Goal: Transaction & Acquisition: Purchase product/service

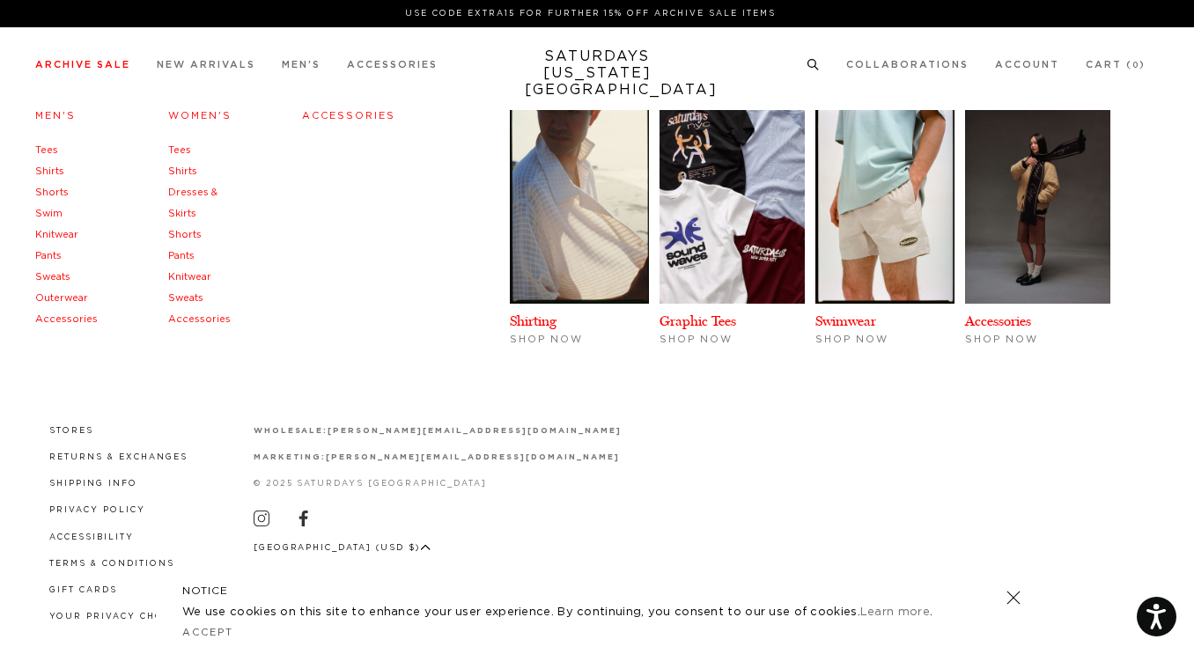
click at [57, 121] on link "Men's" at bounding box center [55, 116] width 40 height 10
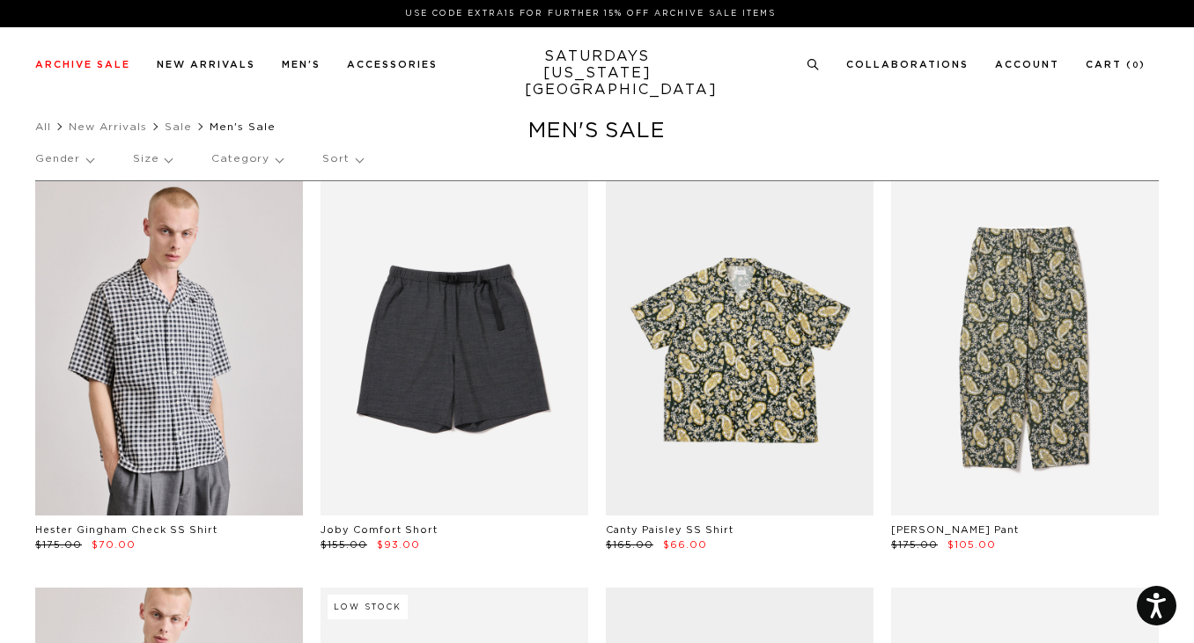
click at [338, 165] on p "Sort" at bounding box center [342, 159] width 40 height 40
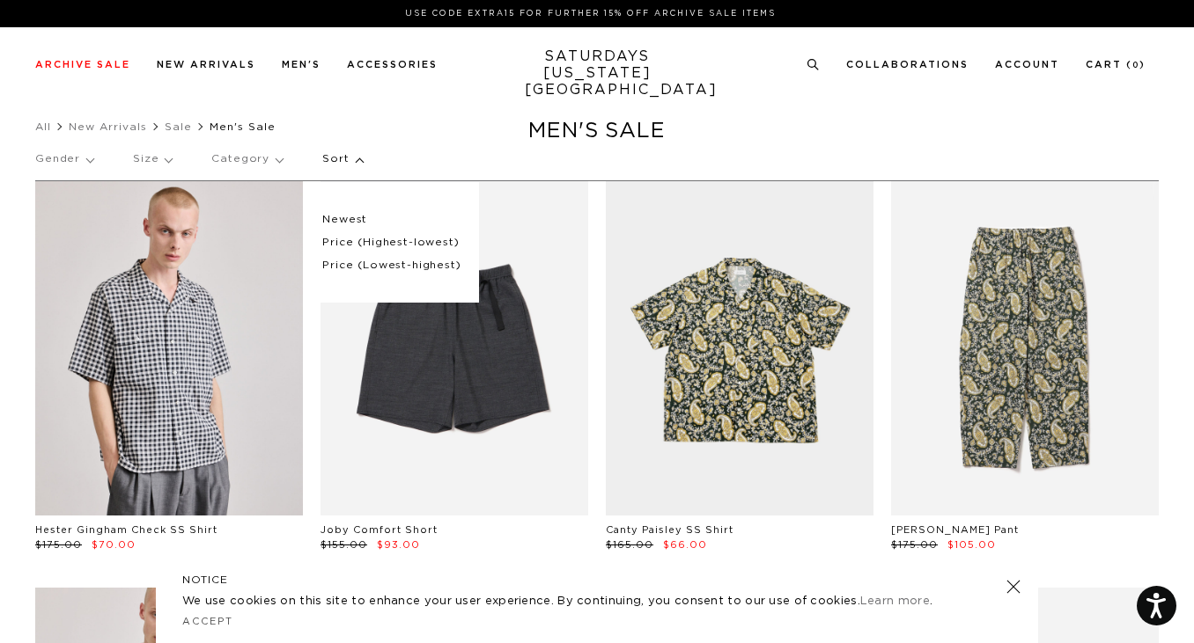
click at [334, 242] on p "Price (Highest-lowest)" at bounding box center [391, 243] width 138 height 23
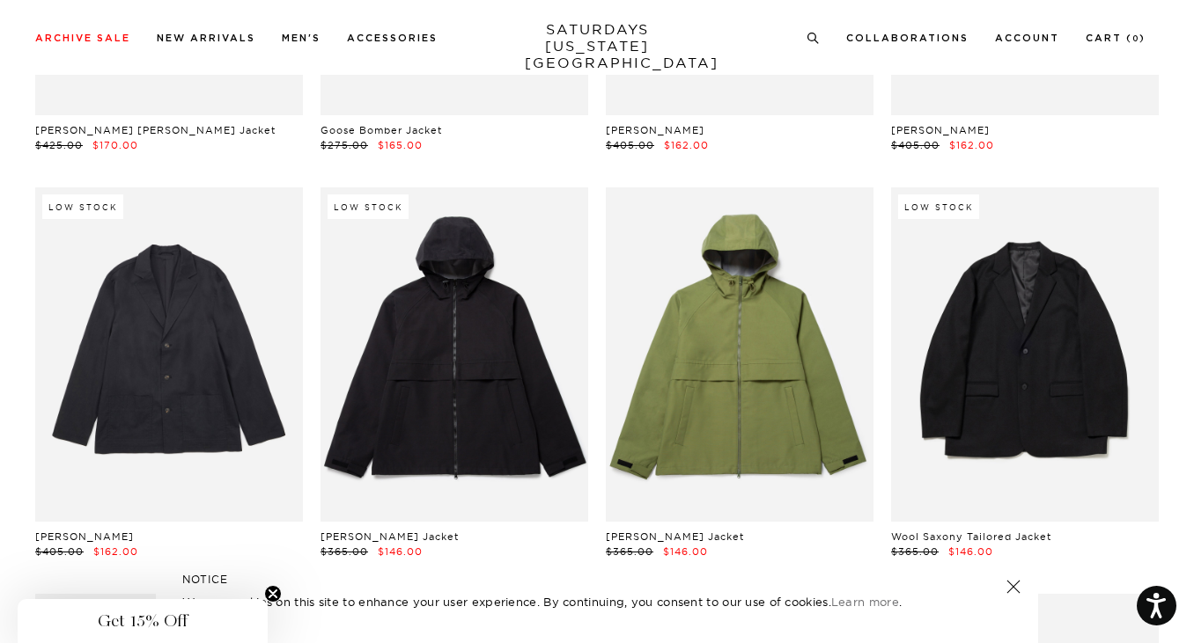
scroll to position [1290, 0]
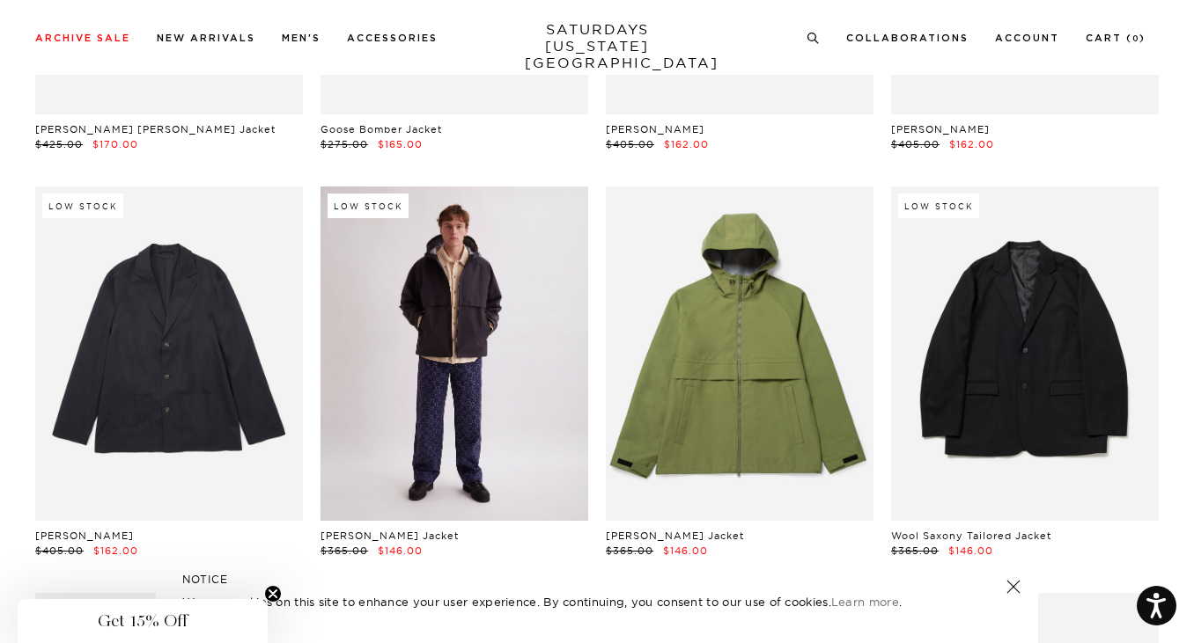
click at [430, 422] on link at bounding box center [454, 354] width 268 height 334
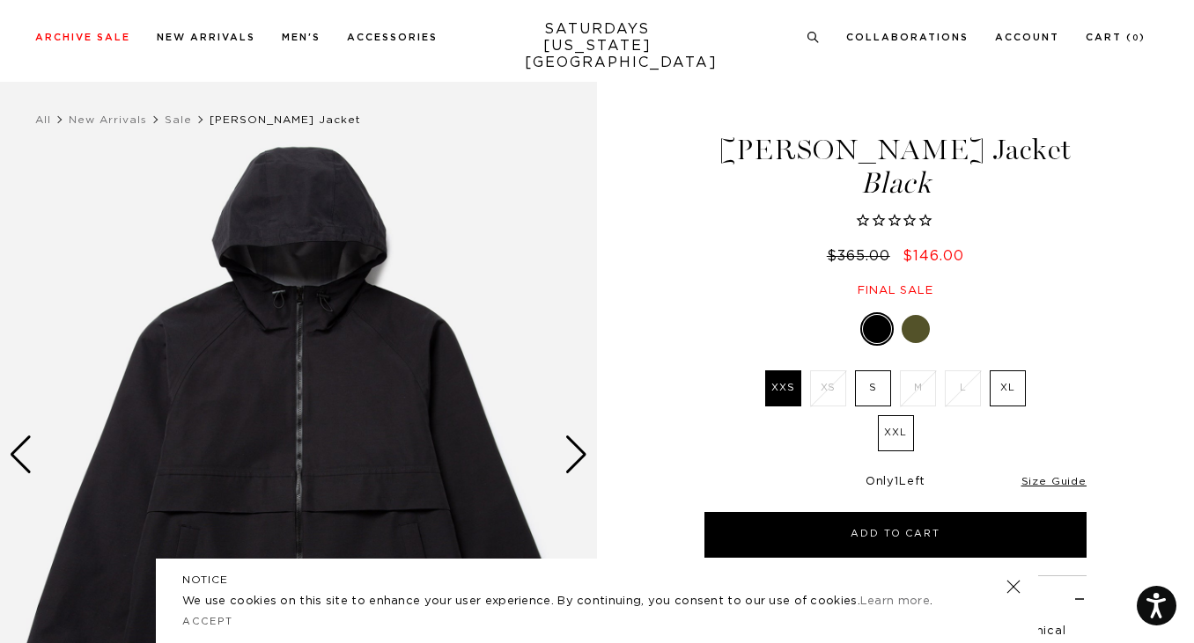
click at [577, 455] on div "Next slide" at bounding box center [576, 455] width 24 height 39
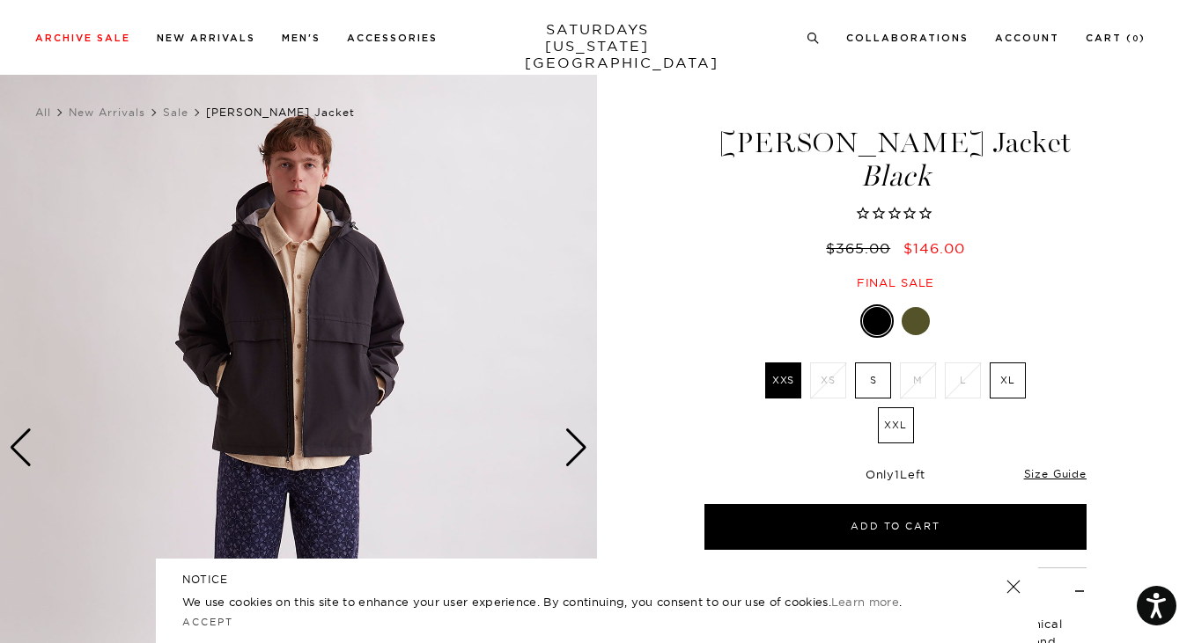
scroll to position [65, 0]
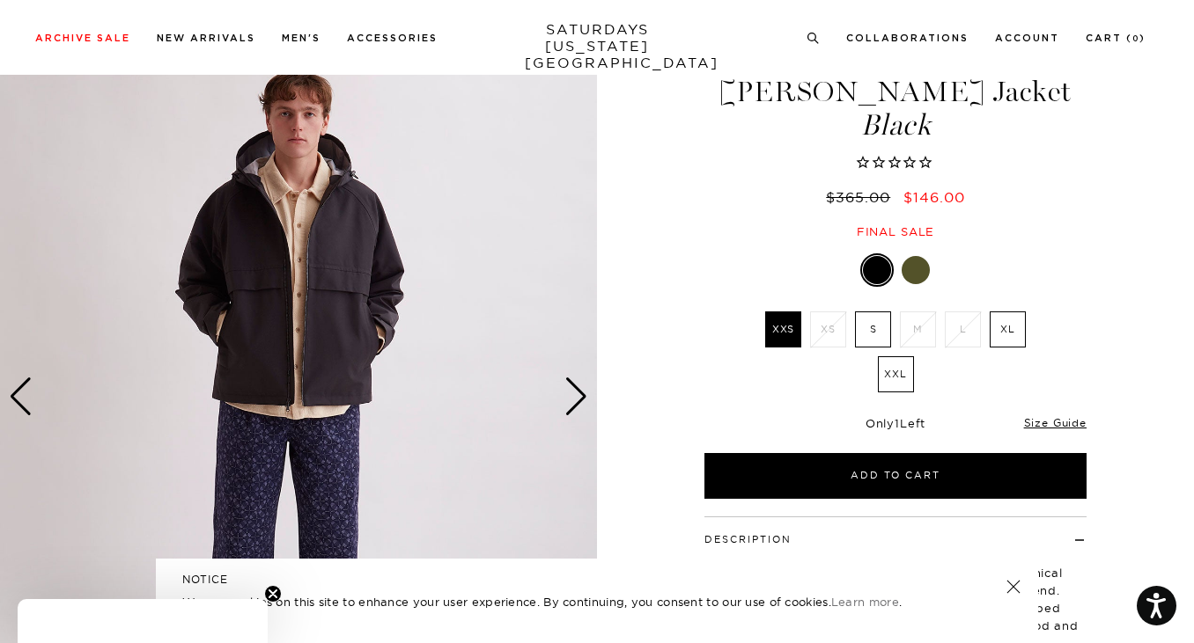
click at [581, 398] on div "Next slide" at bounding box center [576, 397] width 24 height 39
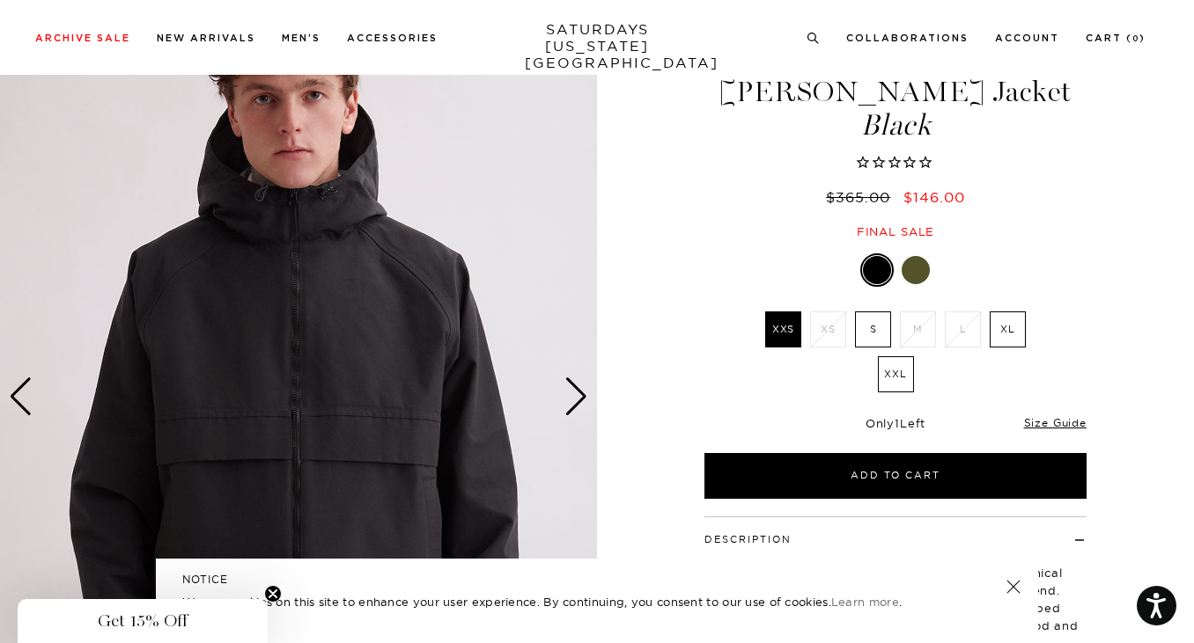
click at [581, 398] on div "Next slide" at bounding box center [576, 397] width 24 height 39
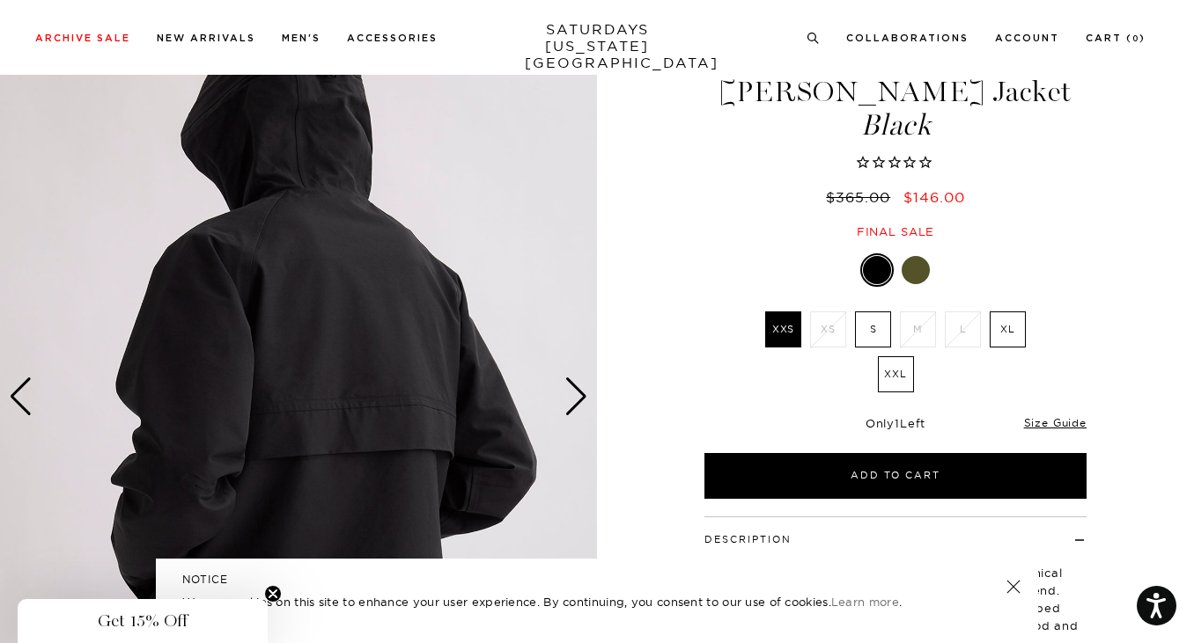
click at [581, 398] on div "Next slide" at bounding box center [576, 397] width 24 height 39
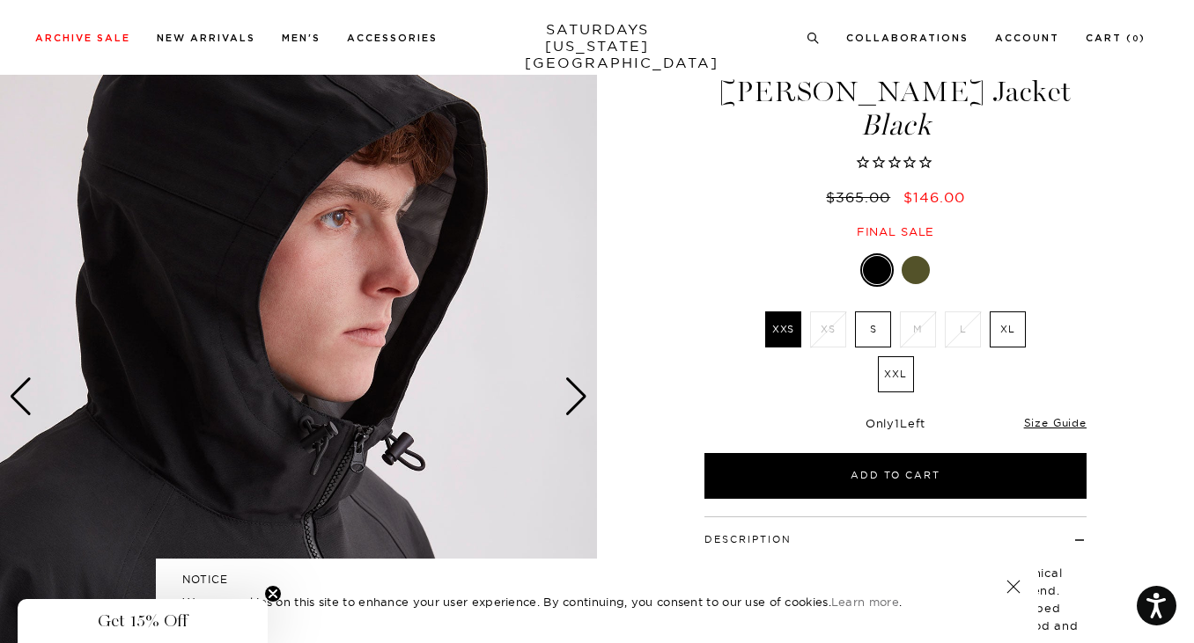
click at [581, 398] on div "Next slide" at bounding box center [576, 397] width 24 height 39
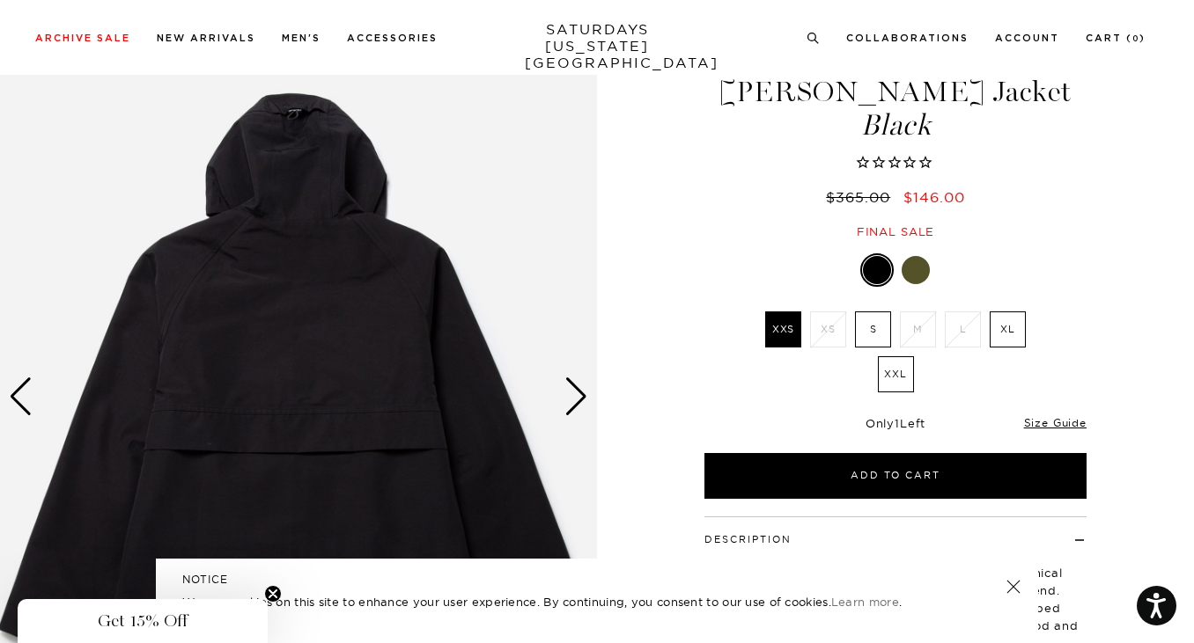
click at [581, 398] on div "Next slide" at bounding box center [576, 397] width 24 height 39
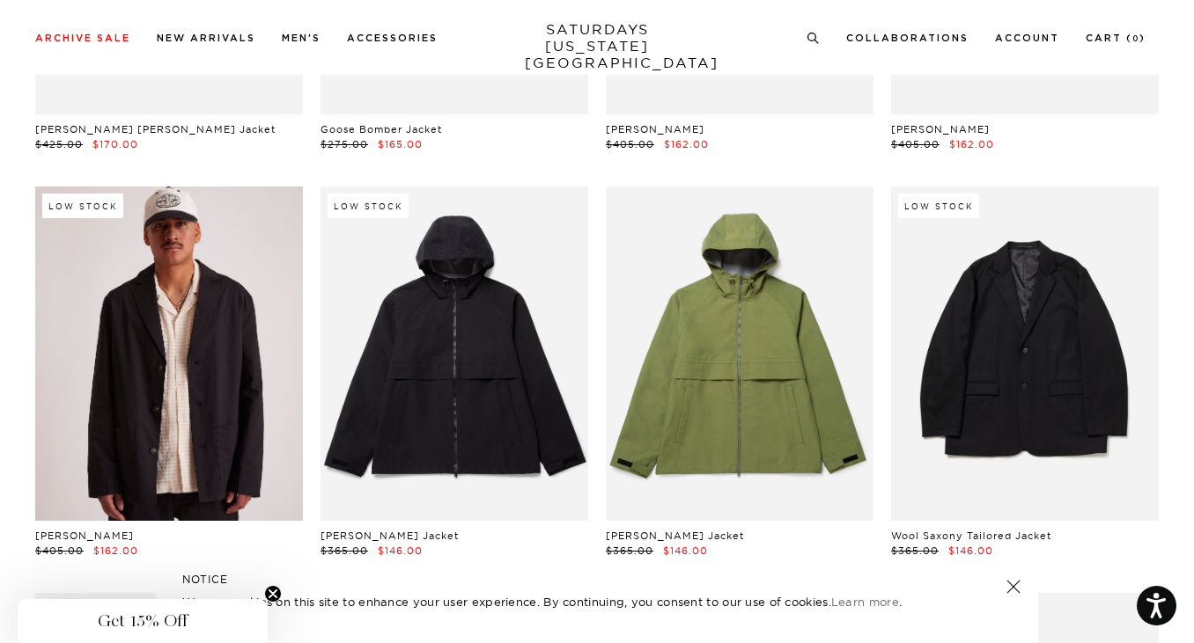
click at [62, 445] on link at bounding box center [169, 354] width 268 height 334
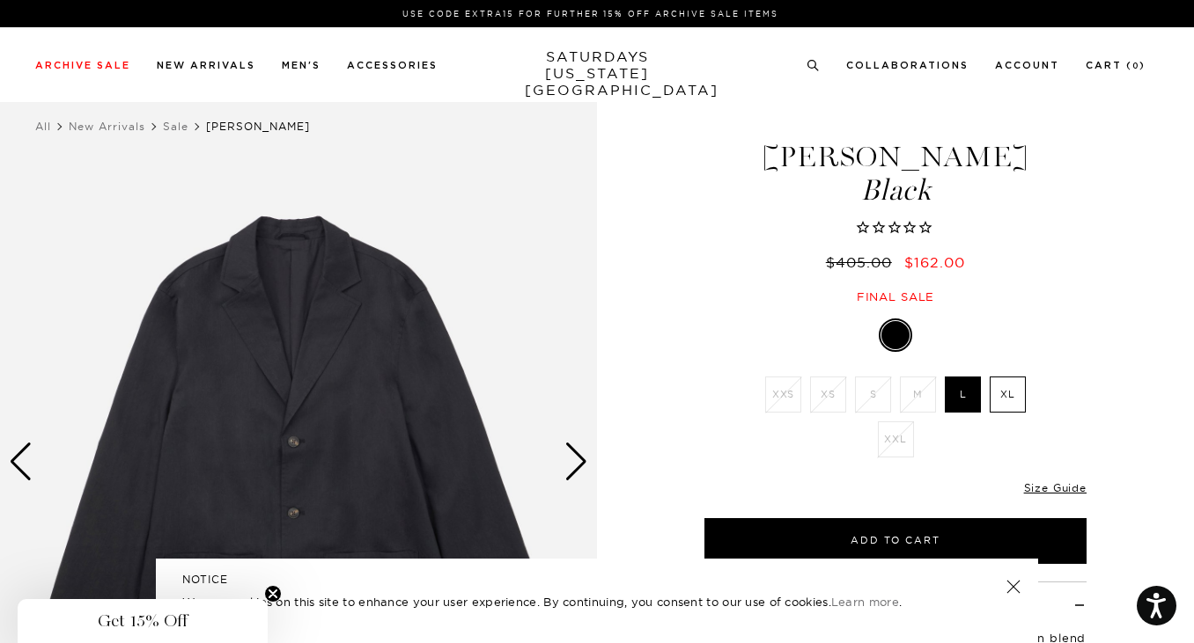
click at [1007, 588] on link at bounding box center [1013, 587] width 25 height 25
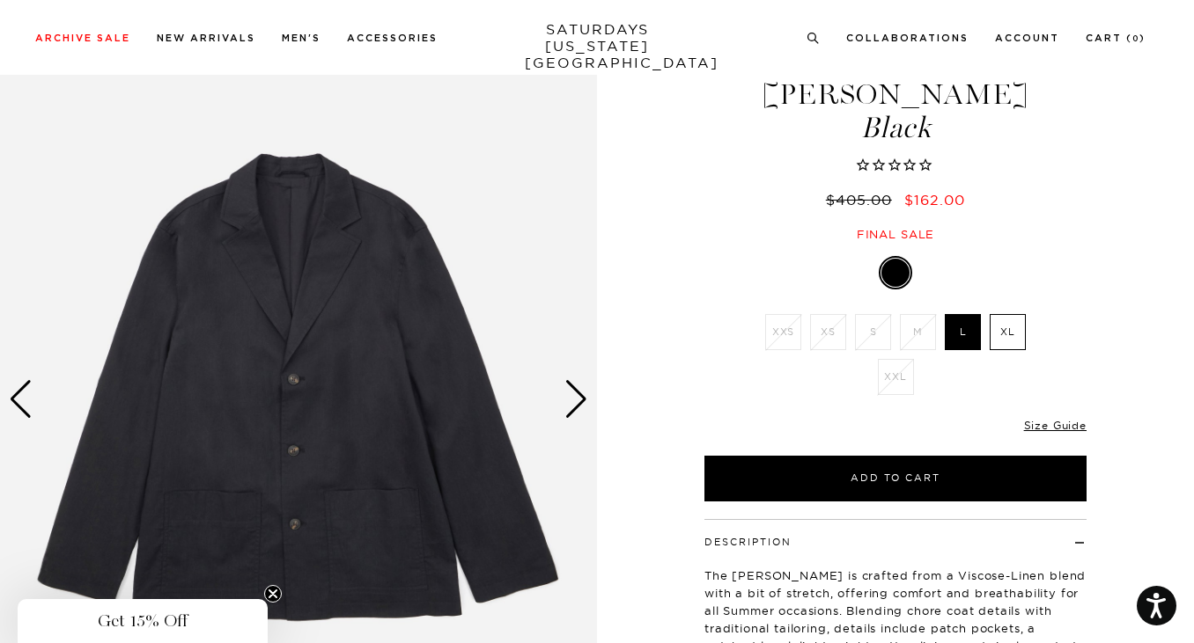
scroll to position [70, 0]
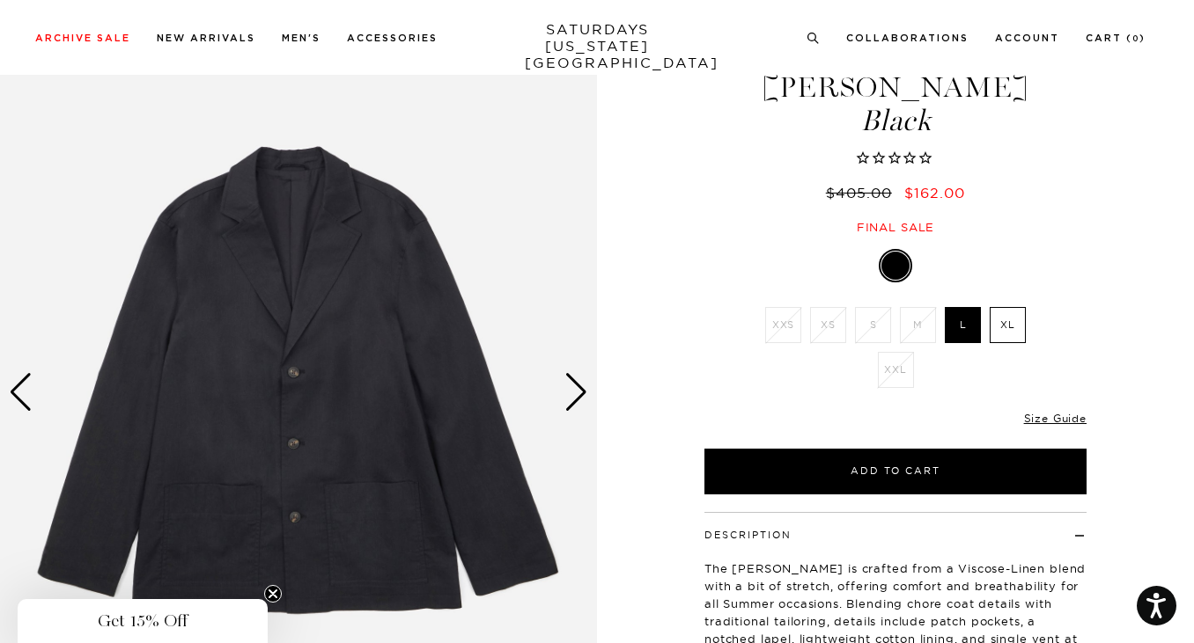
click at [572, 393] on div "Next slide" at bounding box center [576, 392] width 24 height 39
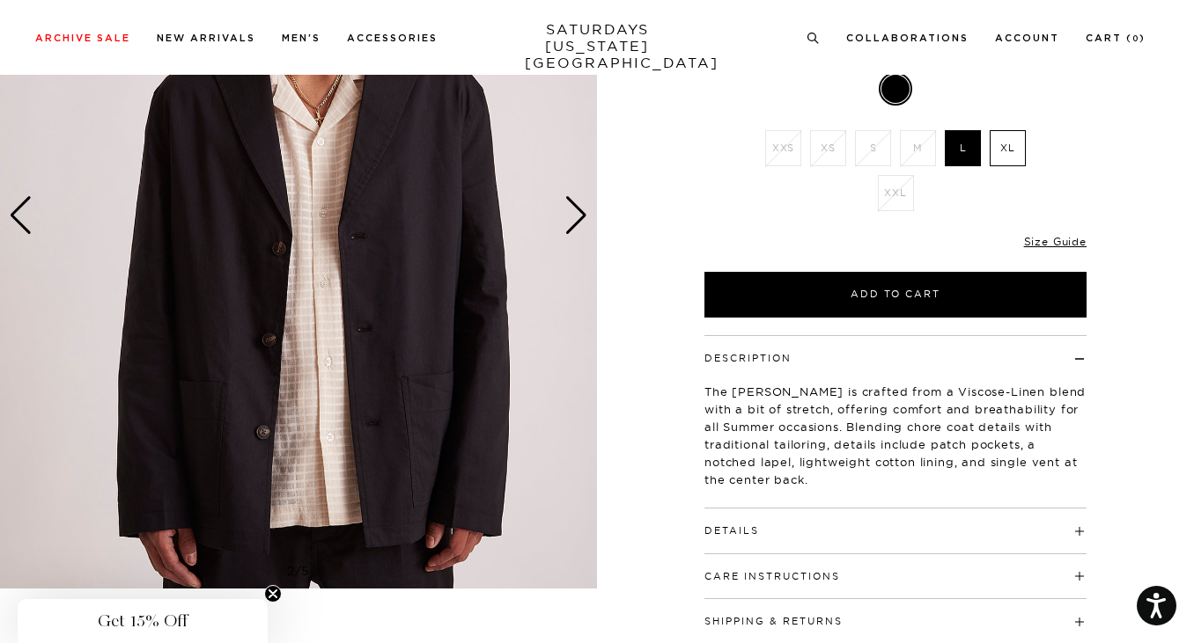
scroll to position [246, 2]
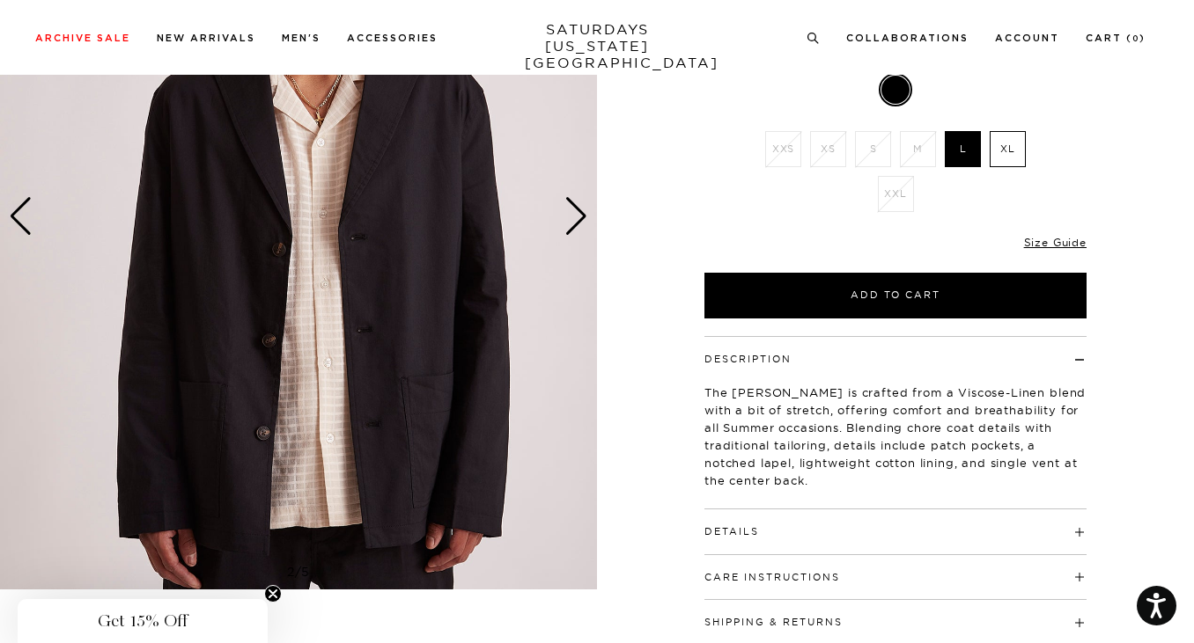
click at [581, 224] on div "Next slide" at bounding box center [576, 216] width 24 height 39
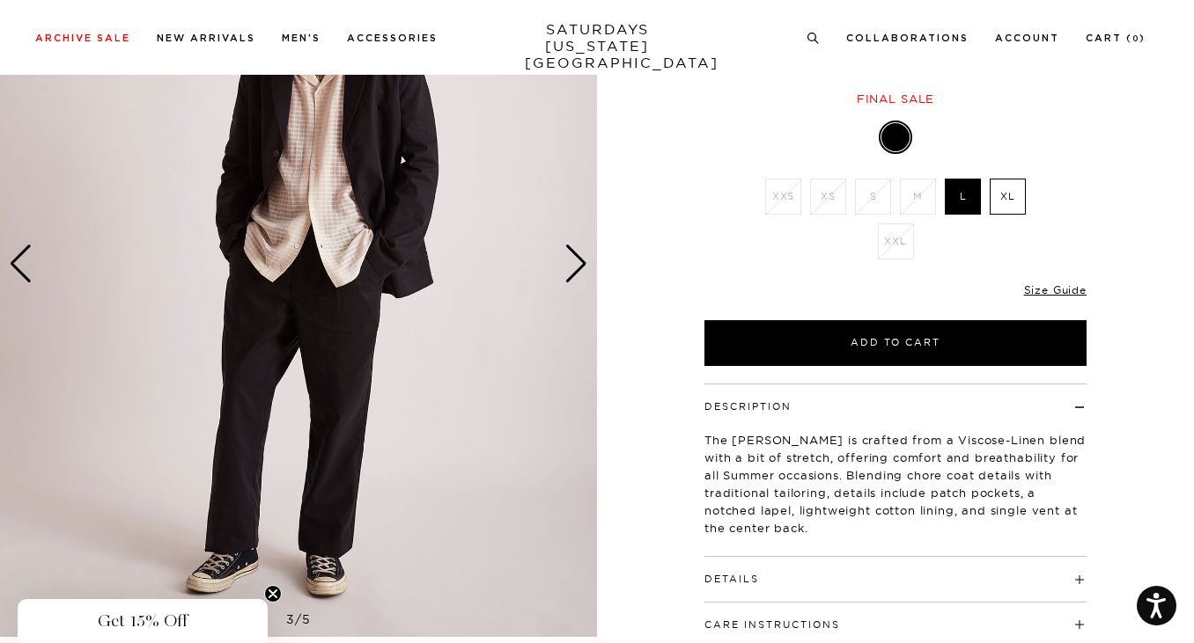
scroll to position [202, 2]
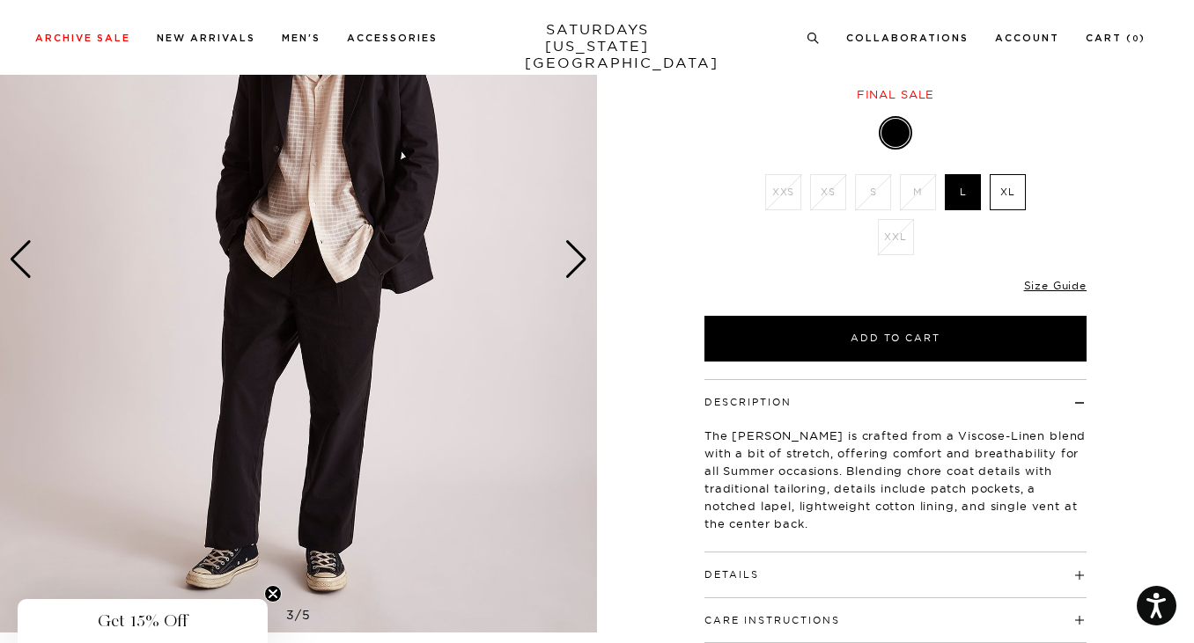
click at [571, 265] on div "Next slide" at bounding box center [576, 259] width 24 height 39
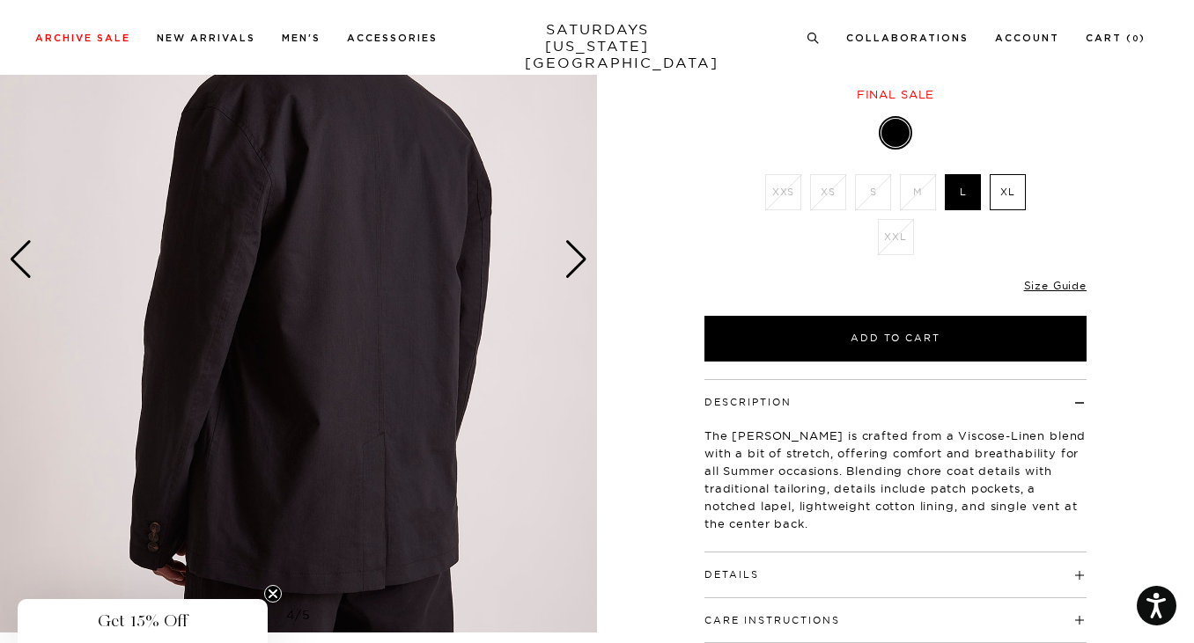
click at [571, 265] on div "Next slide" at bounding box center [576, 259] width 24 height 39
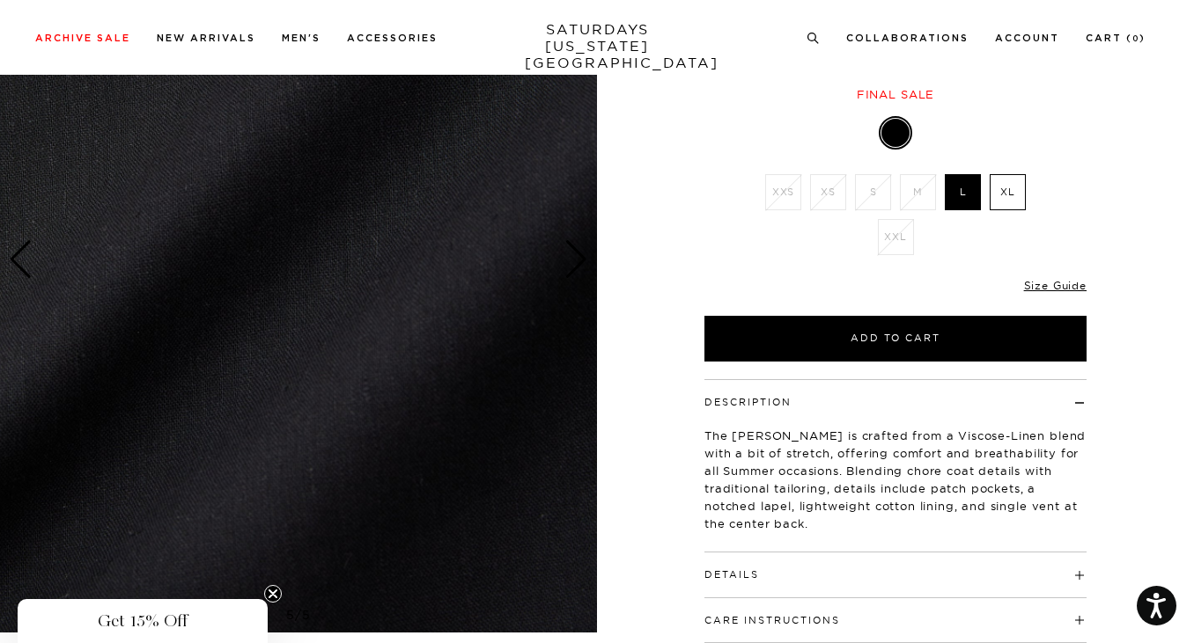
click at [571, 265] on div "Next slide" at bounding box center [576, 259] width 24 height 39
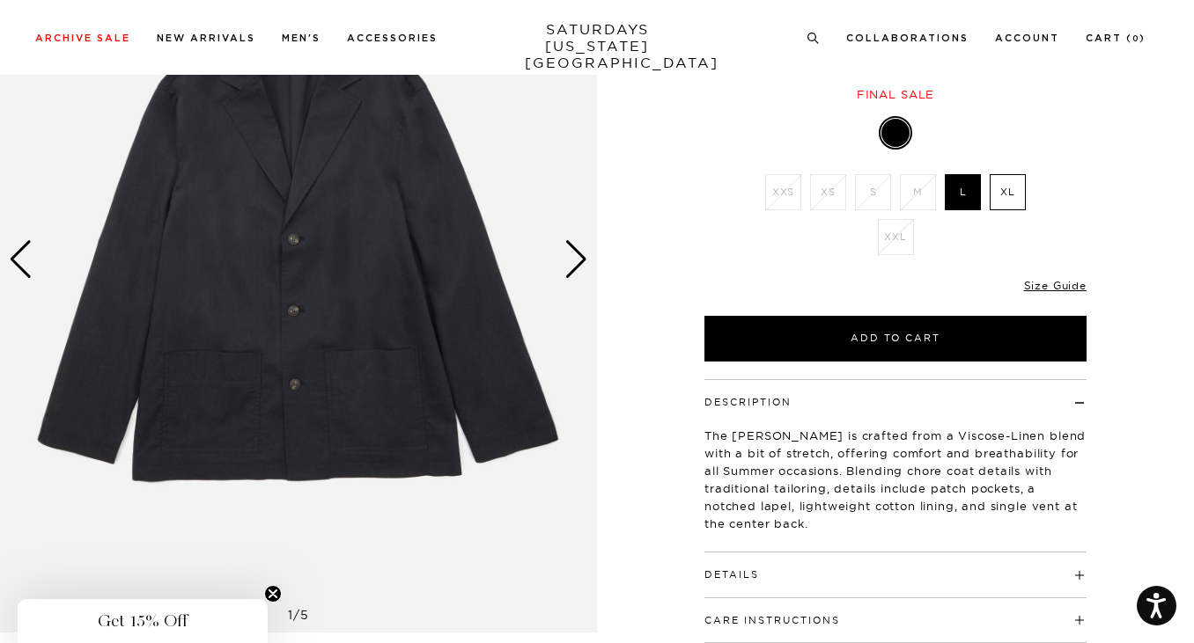
click at [571, 265] on div "Next slide" at bounding box center [576, 259] width 24 height 39
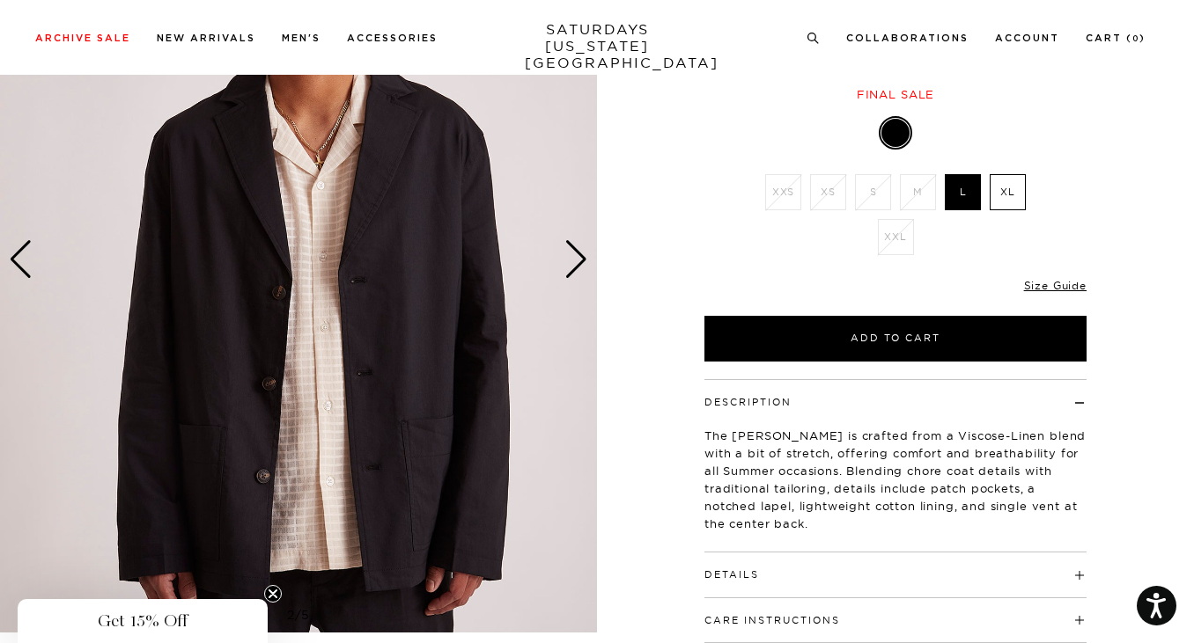
click at [571, 265] on div "Next slide" at bounding box center [576, 259] width 24 height 39
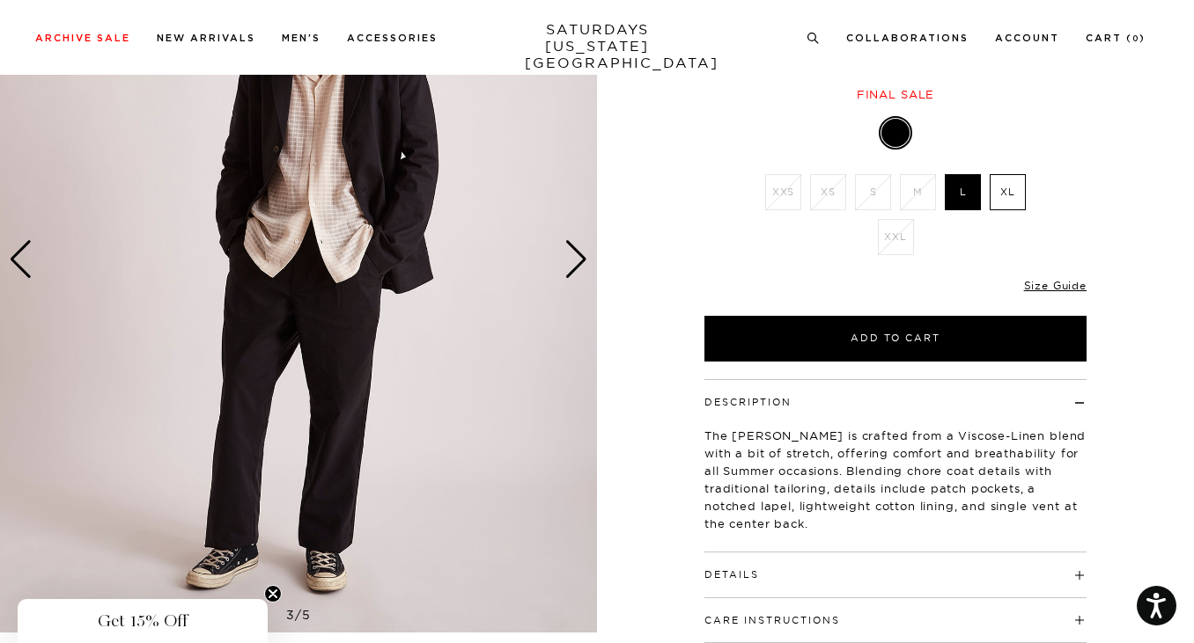
click at [571, 265] on div "Next slide" at bounding box center [576, 259] width 24 height 39
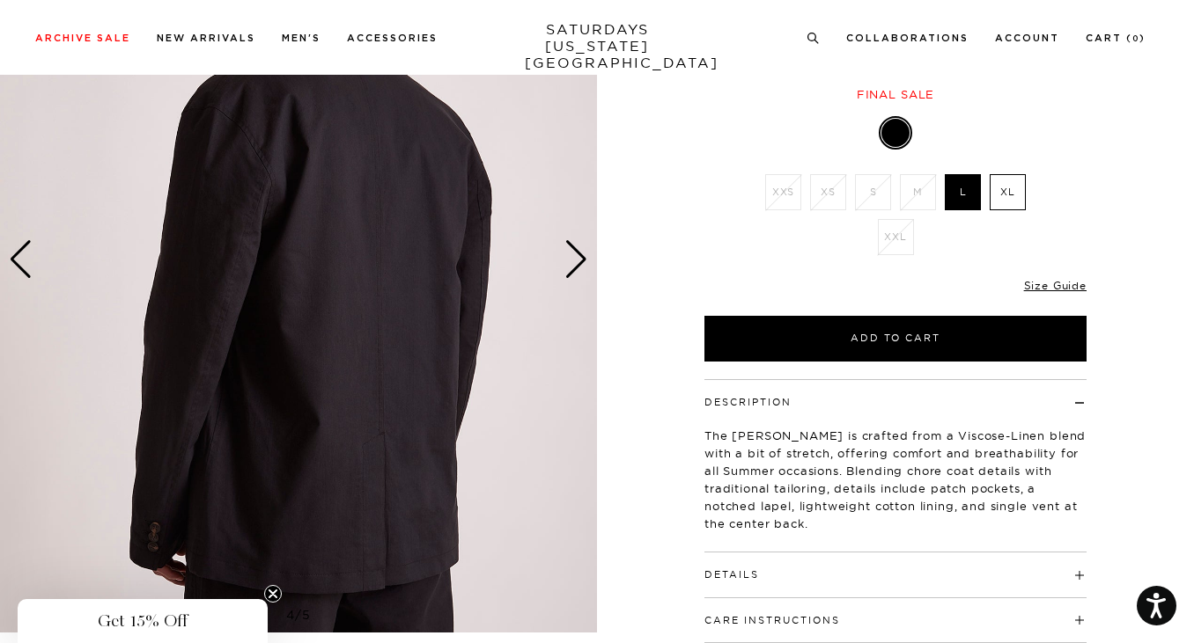
click at [571, 265] on div "Next slide" at bounding box center [576, 259] width 24 height 39
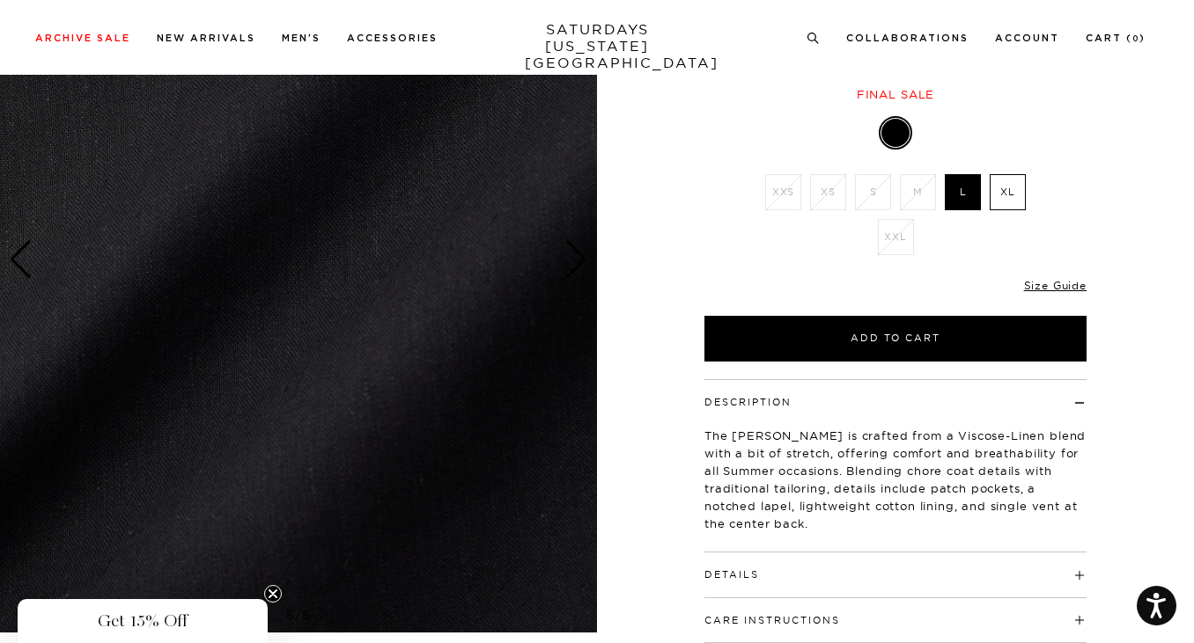
click at [571, 265] on div "Next slide" at bounding box center [576, 259] width 24 height 39
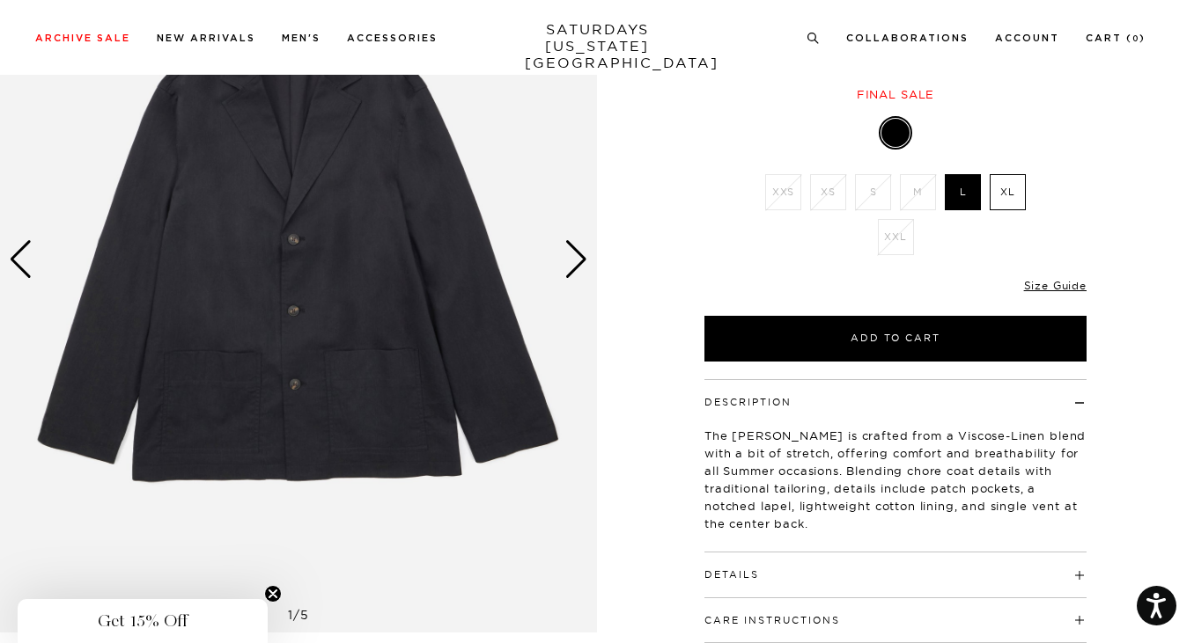
click at [571, 265] on div "Next slide" at bounding box center [576, 259] width 24 height 39
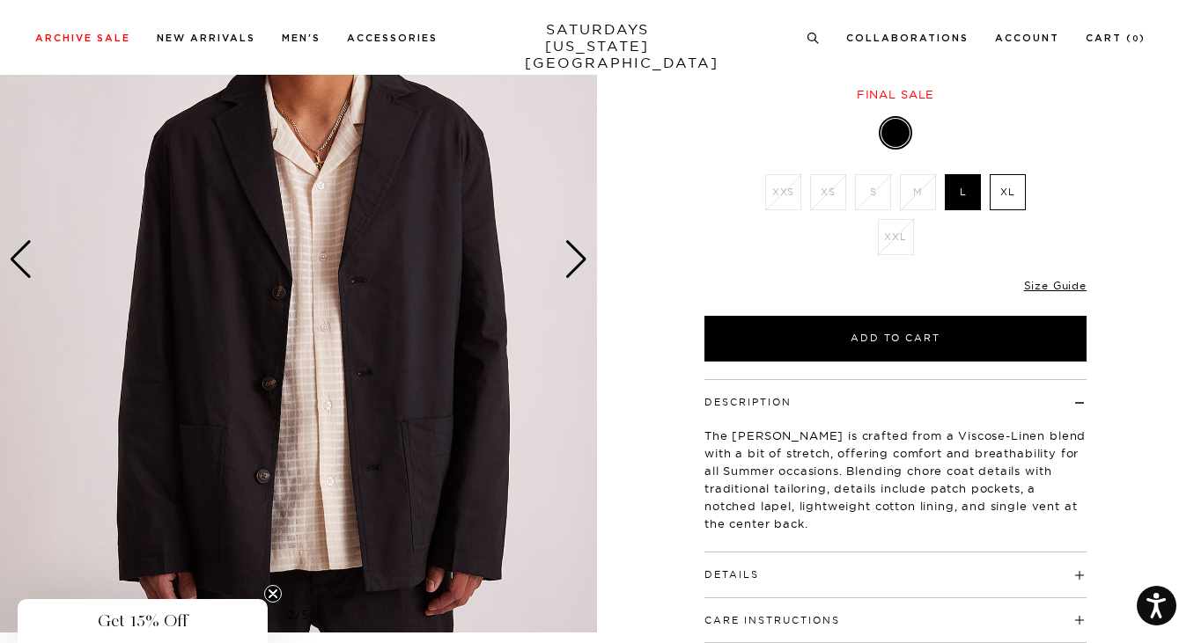
click at [571, 265] on div "Next slide" at bounding box center [576, 259] width 24 height 39
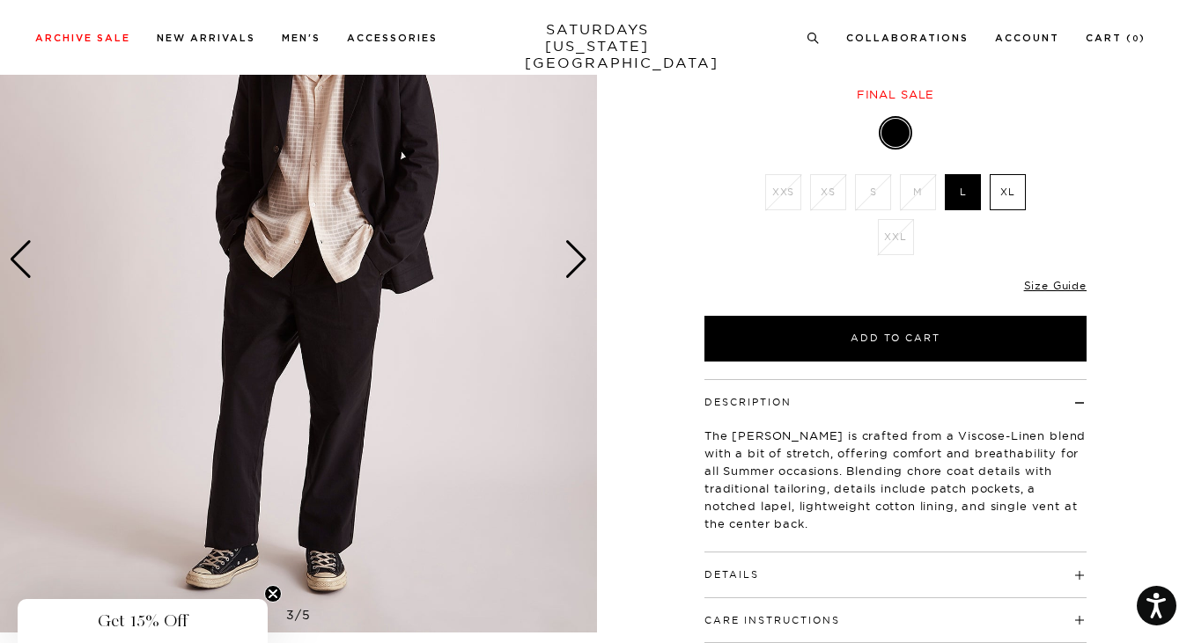
scroll to position [202, 0]
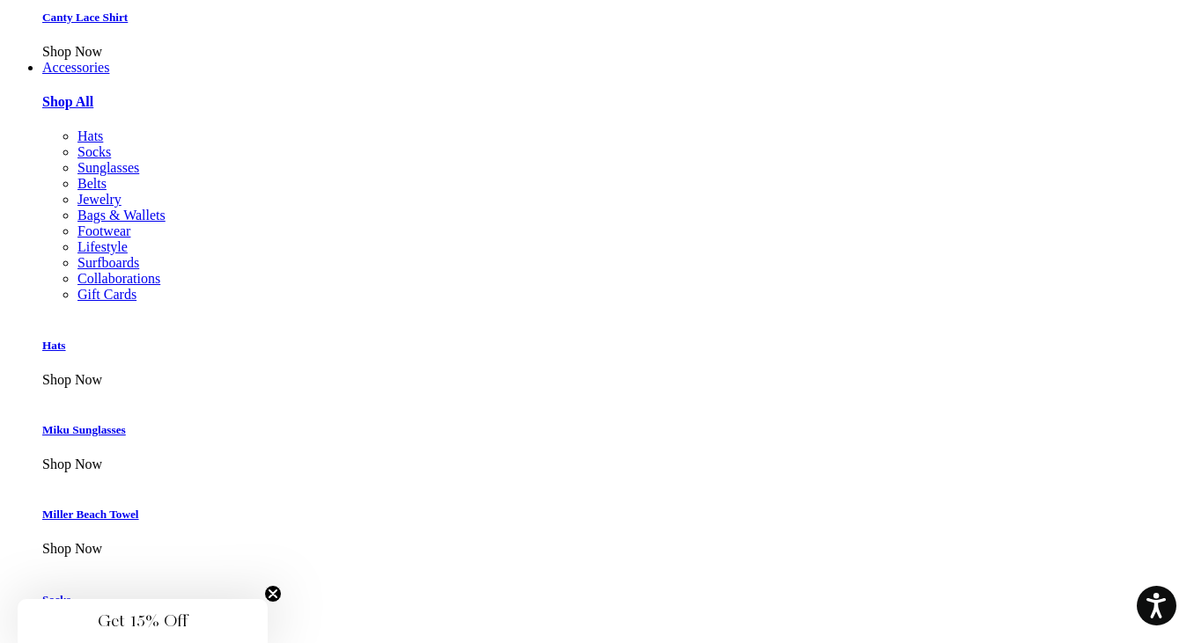
scroll to position [1325, 0]
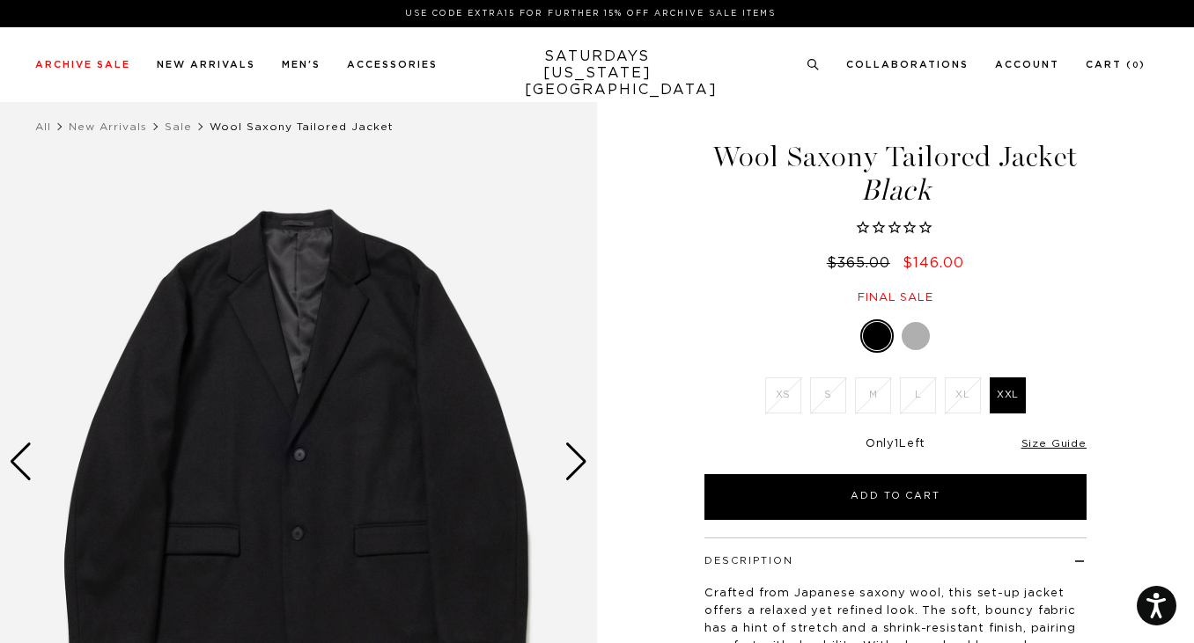
scroll to position [0, 3]
click at [911, 333] on div at bounding box center [915, 336] width 28 height 28
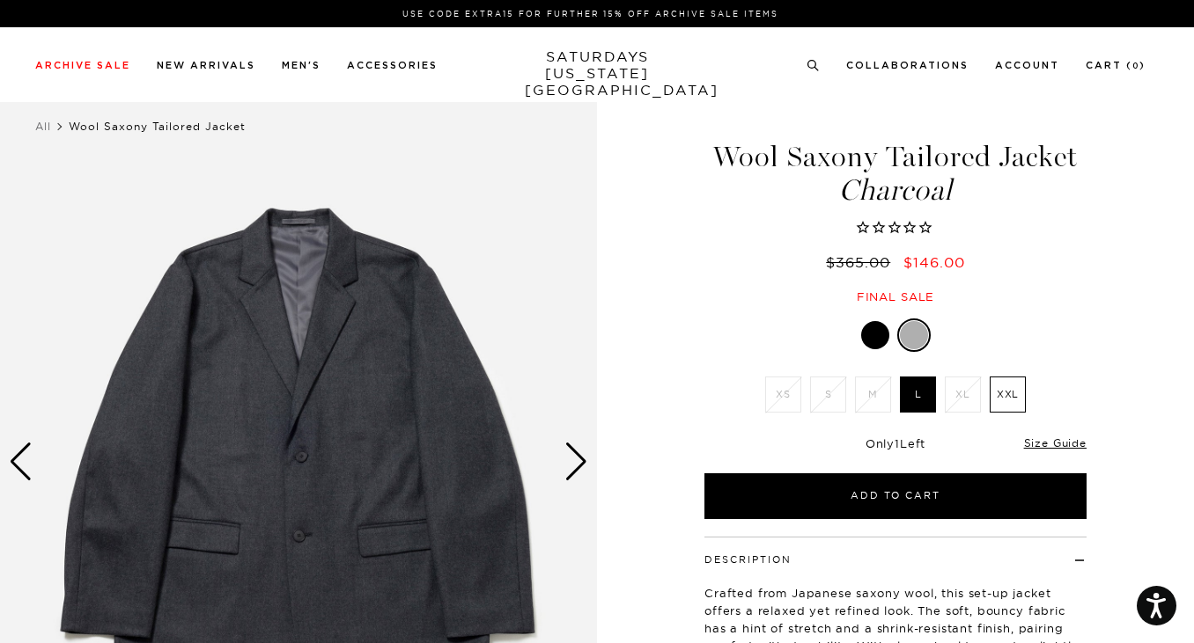
click at [577, 467] on div "Next slide" at bounding box center [576, 462] width 24 height 39
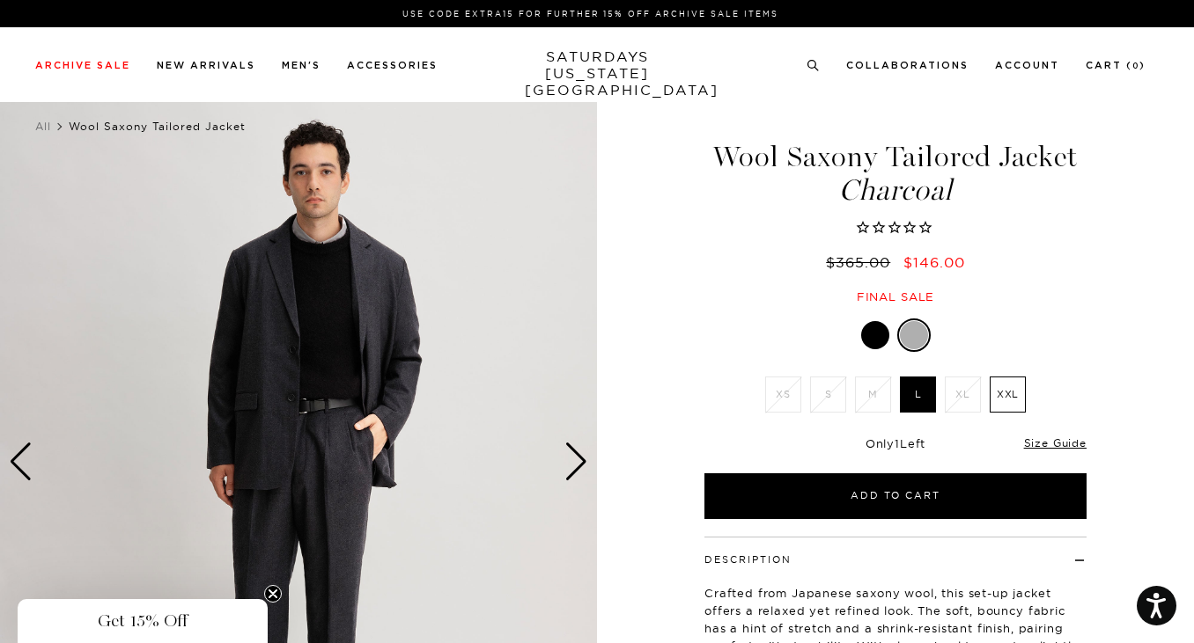
click at [577, 467] on div "Next slide" at bounding box center [576, 462] width 24 height 39
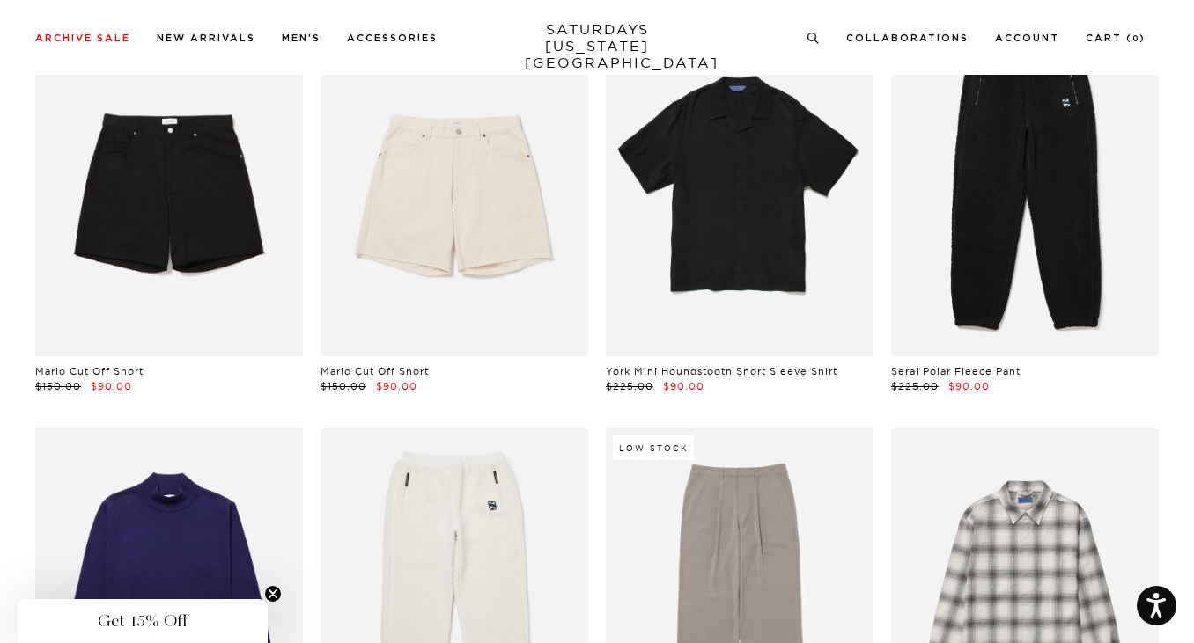
scroll to position [9785, 11]
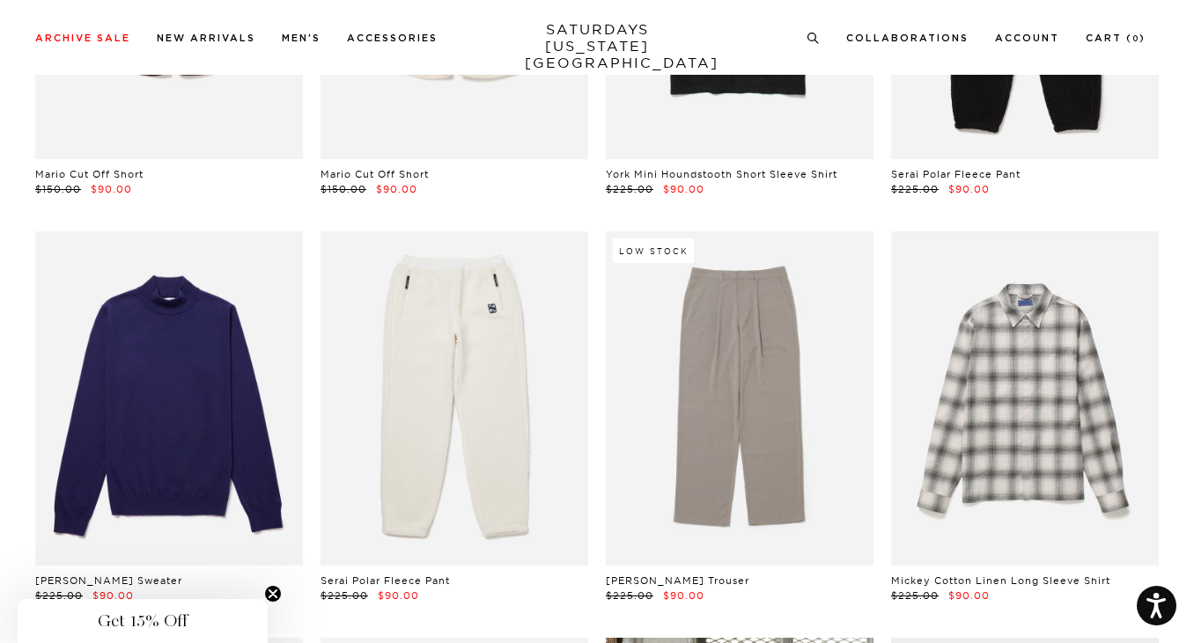
drag, startPoint x: 0, startPoint y: 545, endPoint x: 6, endPoint y: 648, distance: 103.2
drag, startPoint x: 6, startPoint y: 648, endPoint x: 354, endPoint y: 222, distance: 549.9
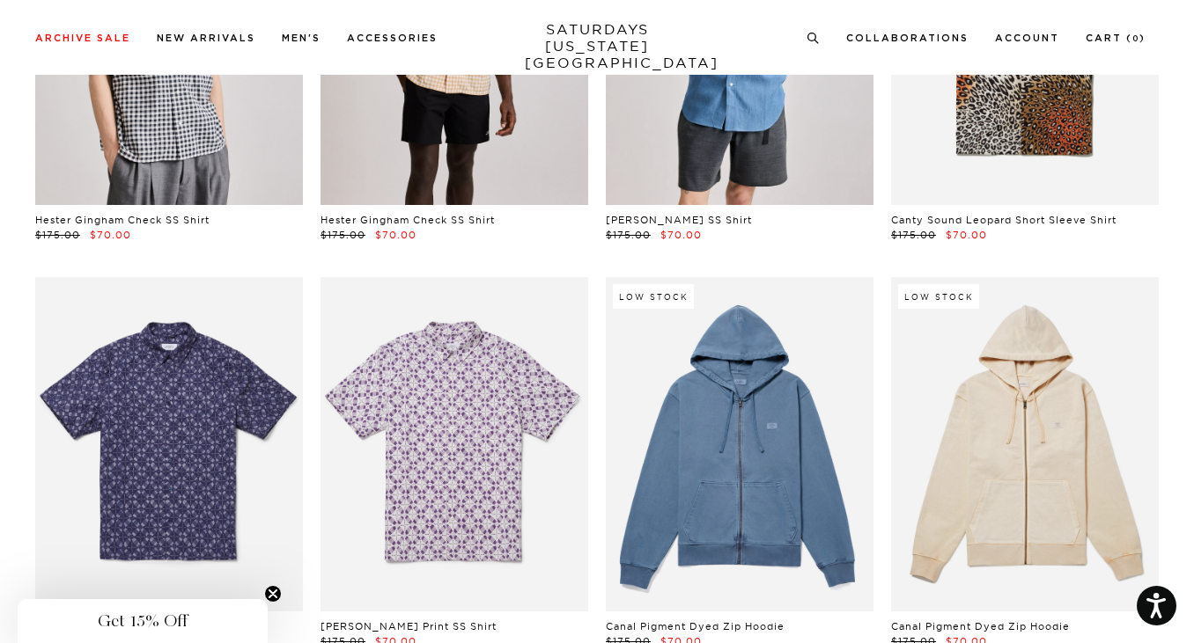
scroll to position [17528, 11]
